Goal: Task Accomplishment & Management: Manage account settings

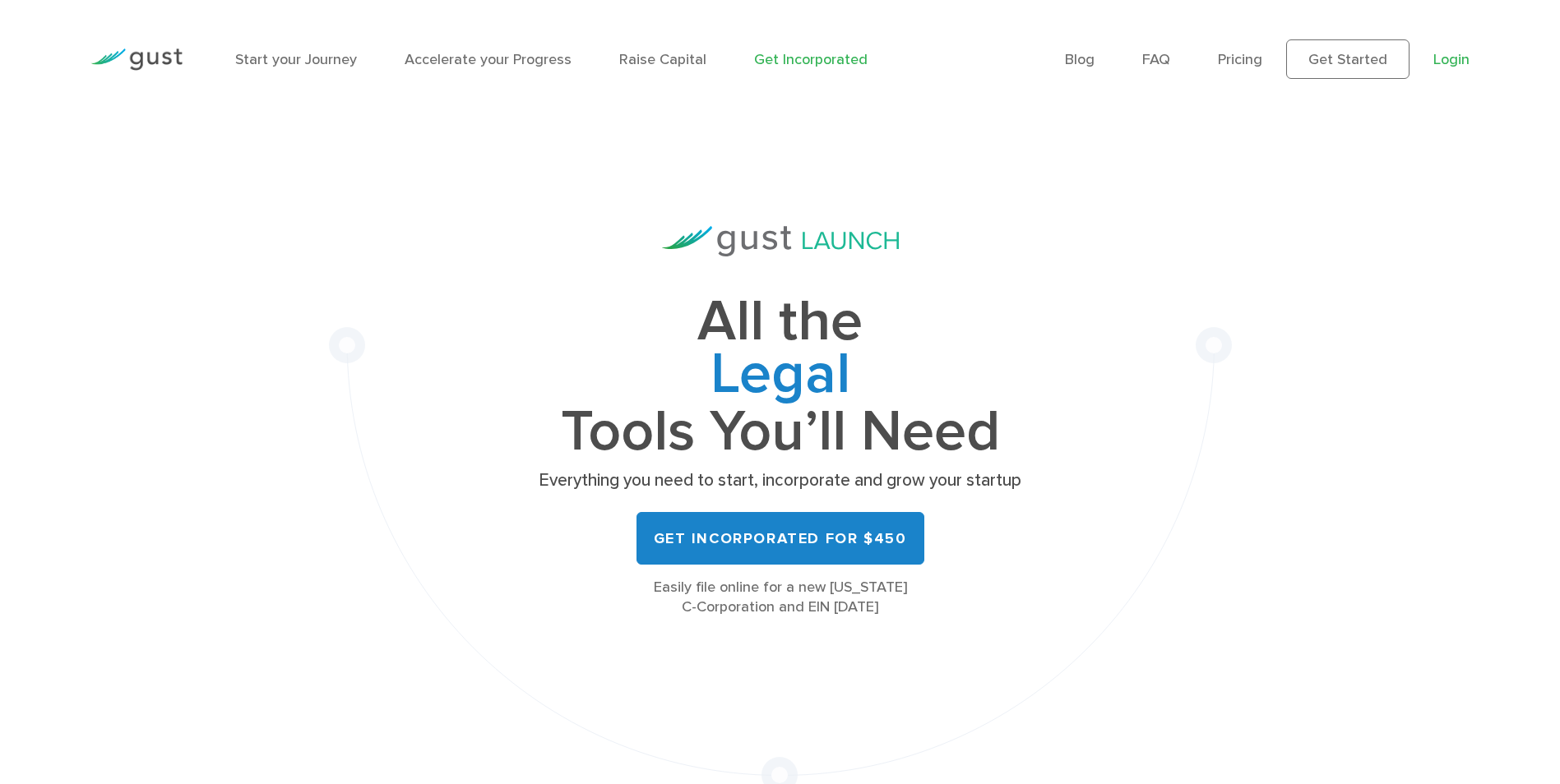
click at [1453, 60] on link "Login" at bounding box center [1451, 59] width 36 height 17
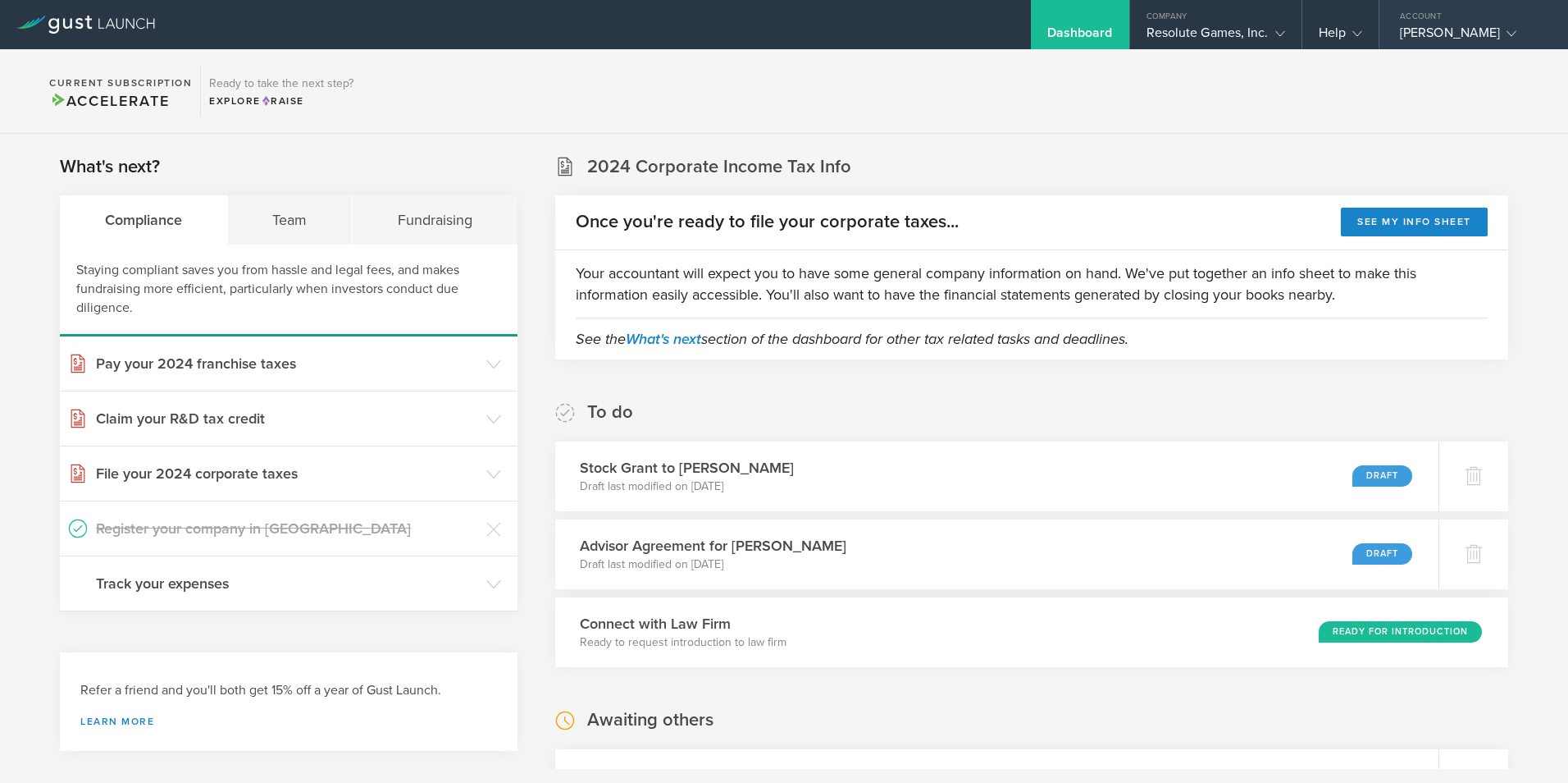
click at [1464, 37] on div "Lynn M. Souza" at bounding box center [1470, 37] width 139 height 25
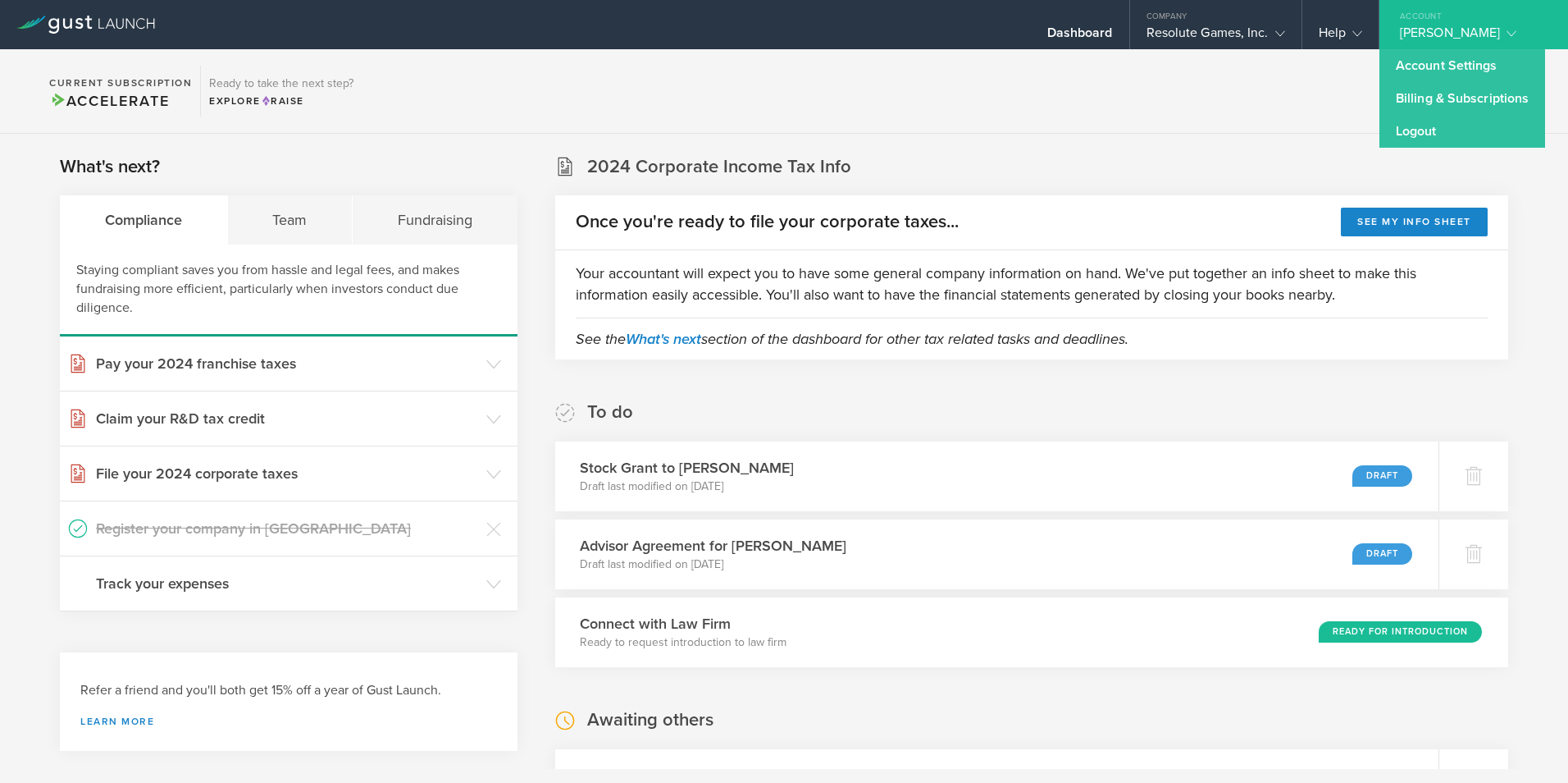
click at [1325, 90] on section "Current Subscription Accelerate Ready to take the next step? Explore Raise" at bounding box center [784, 91] width 1568 height 85
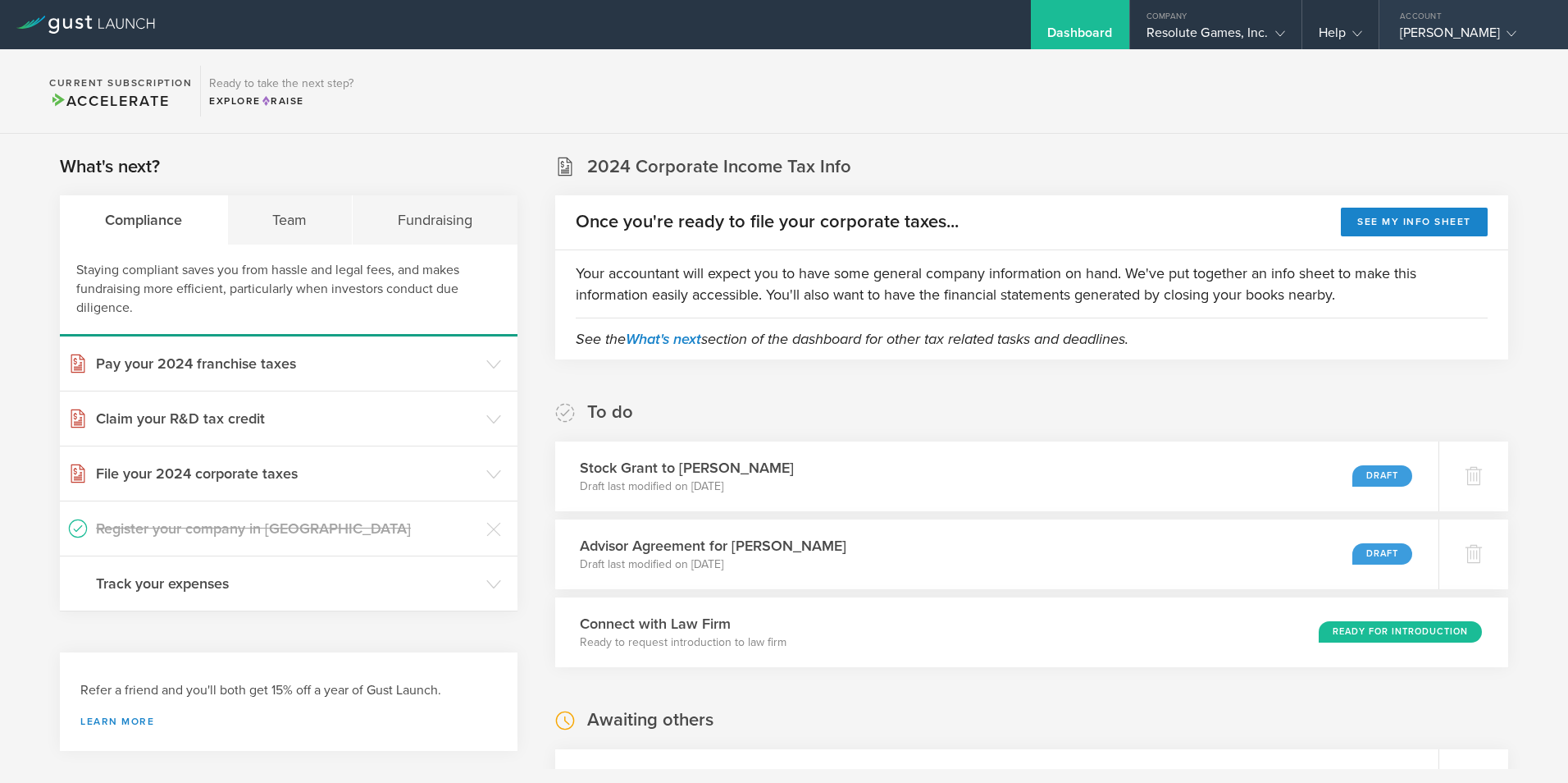
click at [1500, 33] on gust-icon at bounding box center [1508, 33] width 16 height 16
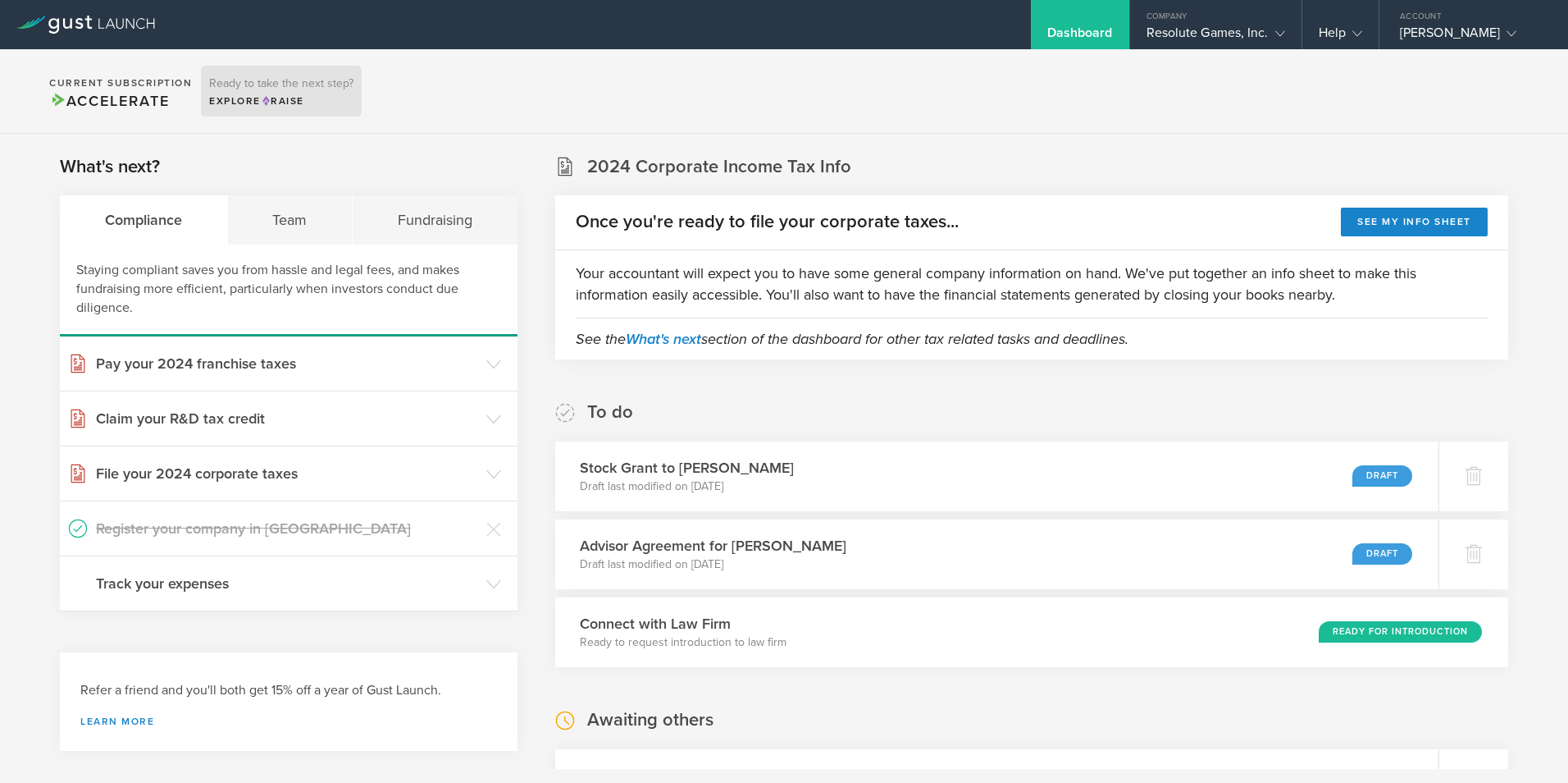
click at [240, 99] on div "Explore Raise" at bounding box center [282, 101] width 144 height 15
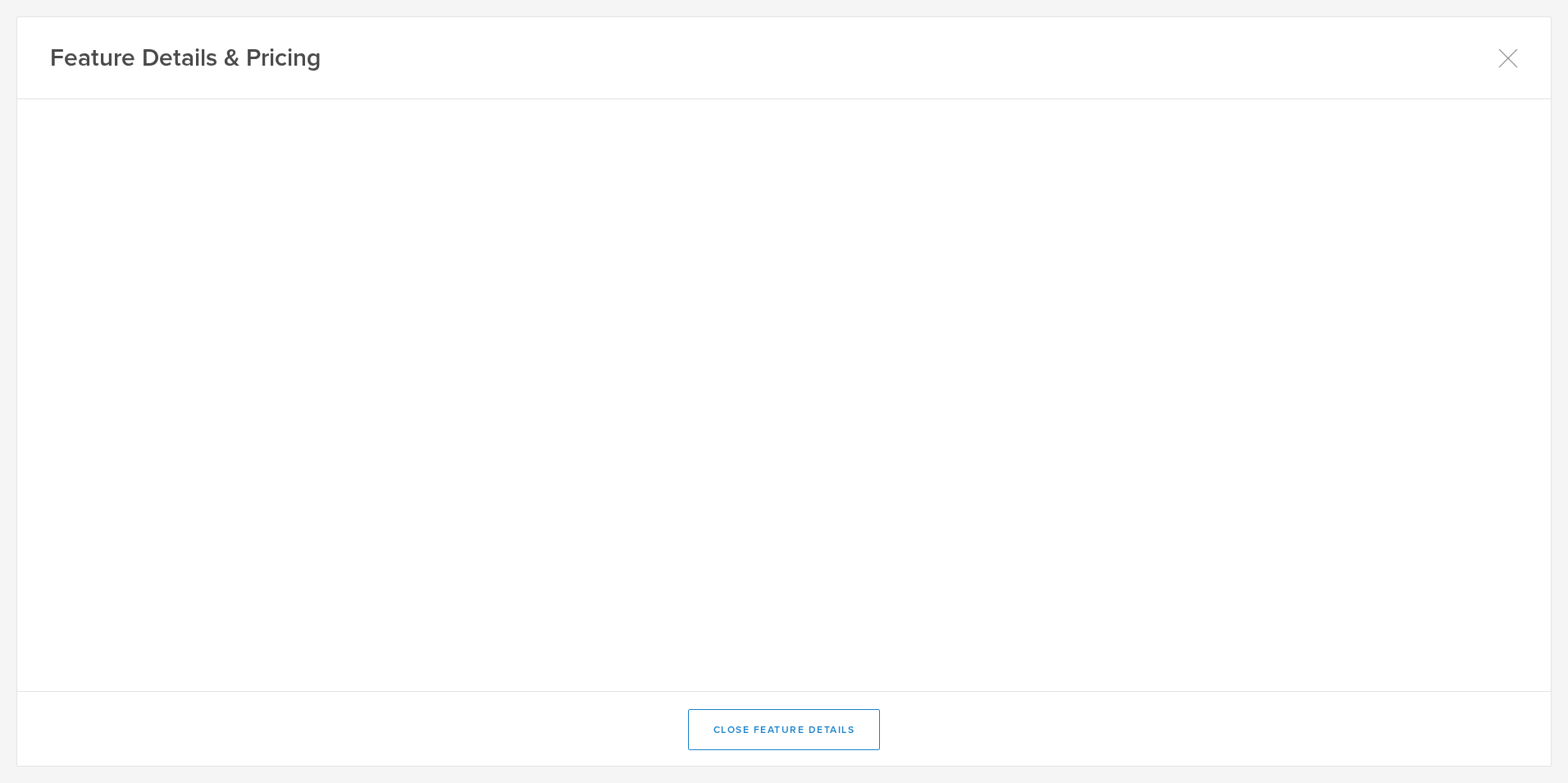
drag, startPoint x: 240, startPoint y: 99, endPoint x: 563, endPoint y: 69, distance: 324.4
click at [563, 69] on div "Feature Details & Pricing" at bounding box center [784, 58] width 1534 height 82
